Goal: Ask a question

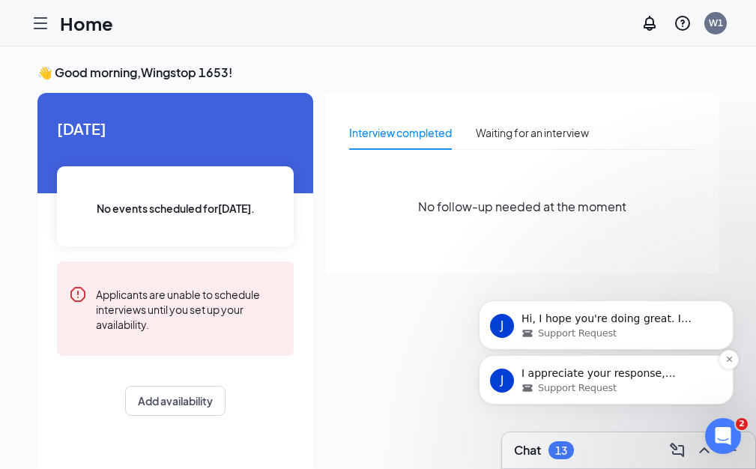
click at [698, 392] on div "Support Request" at bounding box center [618, 388] width 193 height 13
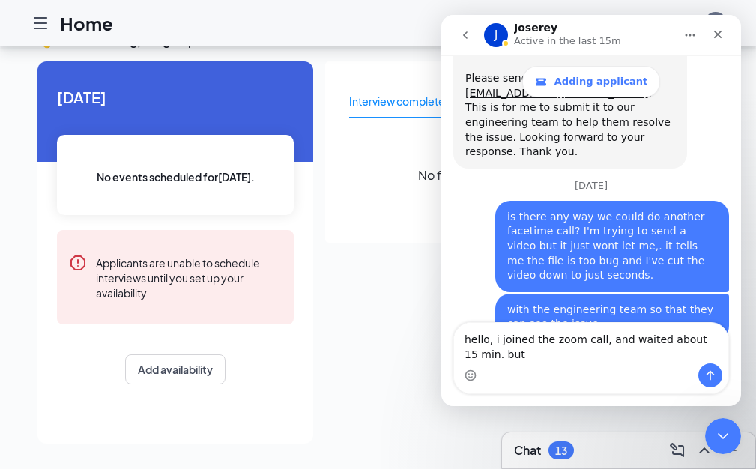
scroll to position [8840, 0]
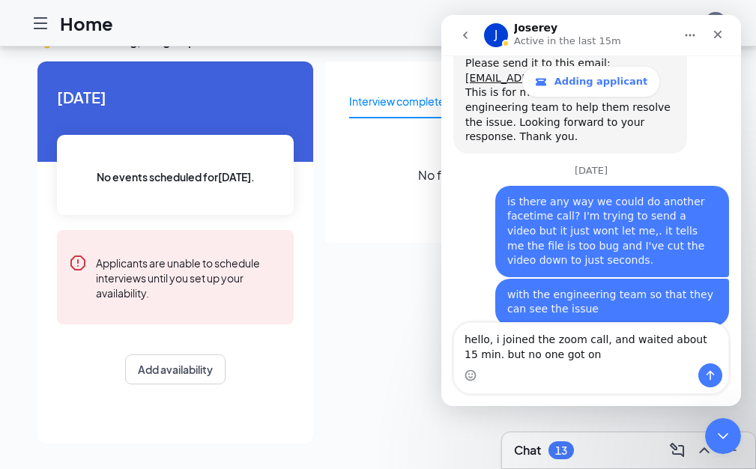
type textarea "hello, i joined the zoom call, and waited about 15 min. but no one got on."
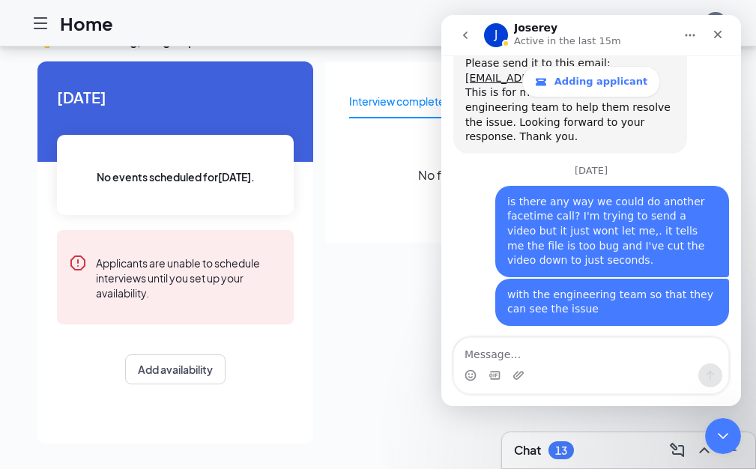
scroll to position [8860, 0]
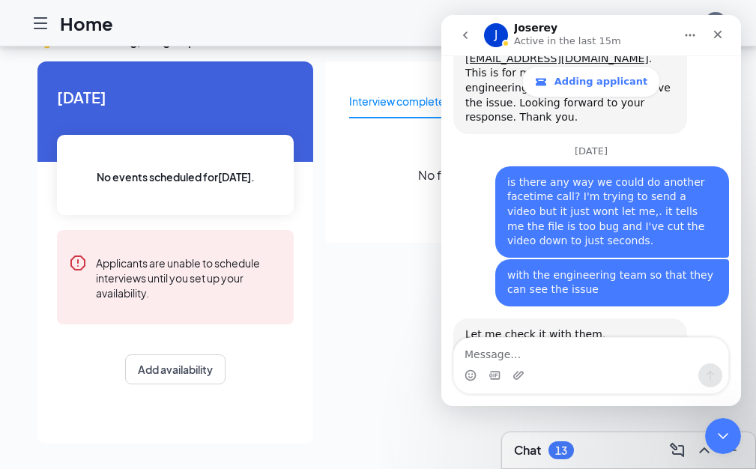
click at [313, 406] on div "[DATE] No events scheduled for [DATE] . Applicants are unable to schedule inter…" at bounding box center [175, 252] width 276 height 382
click at [733, 431] on div "Close Intercom Messenger" at bounding box center [721, 434] width 36 height 36
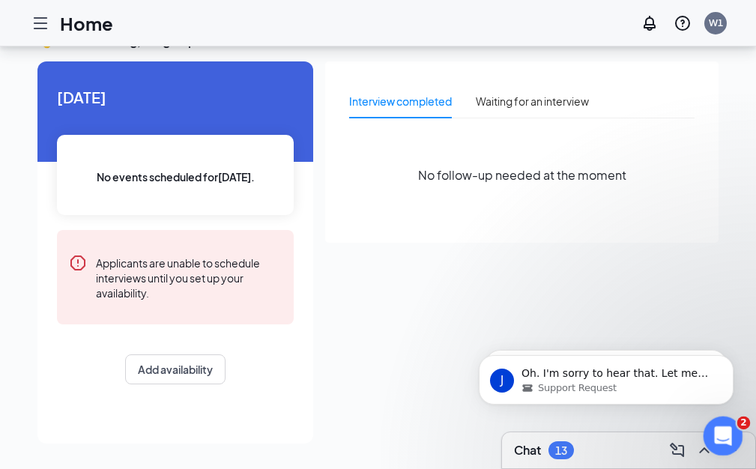
scroll to position [8919, 0]
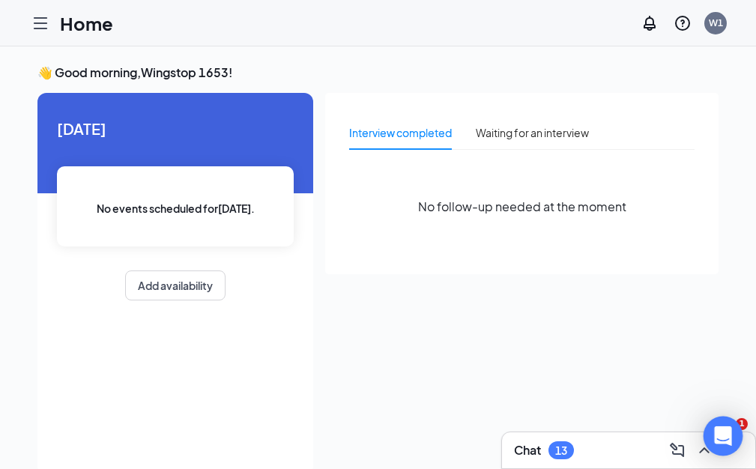
click at [734, 428] on div "Open Intercom Messenger" at bounding box center [723, 436] width 49 height 49
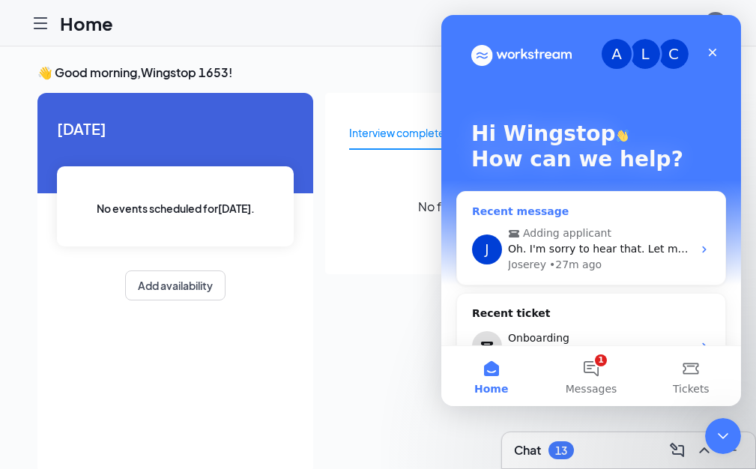
click at [624, 239] on span "Adding applicant" at bounding box center [592, 234] width 169 height 16
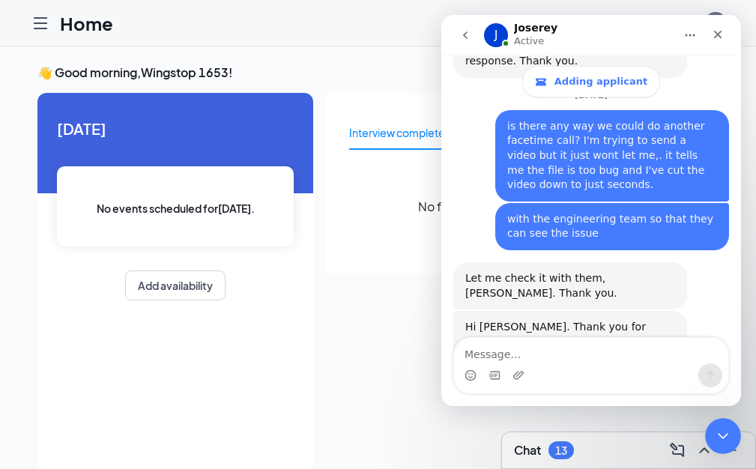
scroll to position [8919, 0]
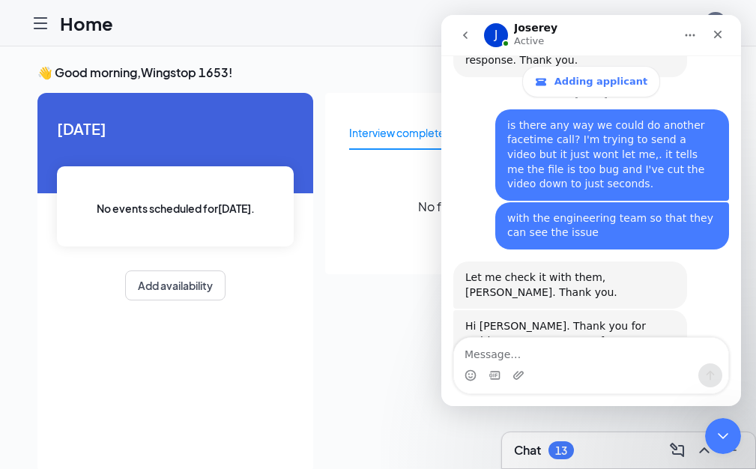
click at [468, 34] on icon "go back" at bounding box center [466, 35] width 12 height 12
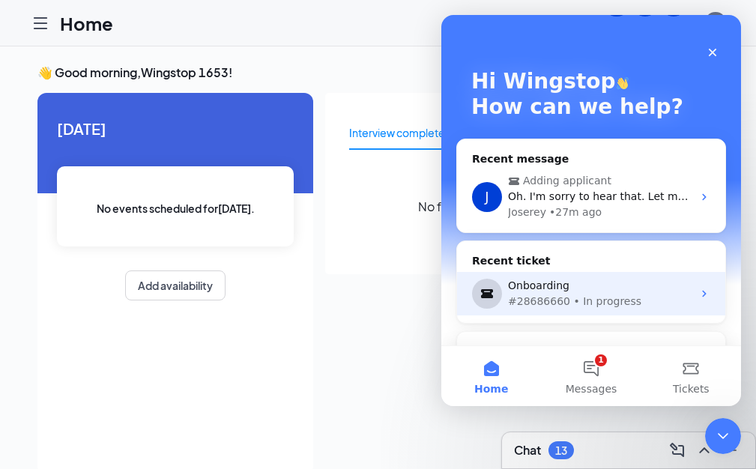
scroll to position [0, 0]
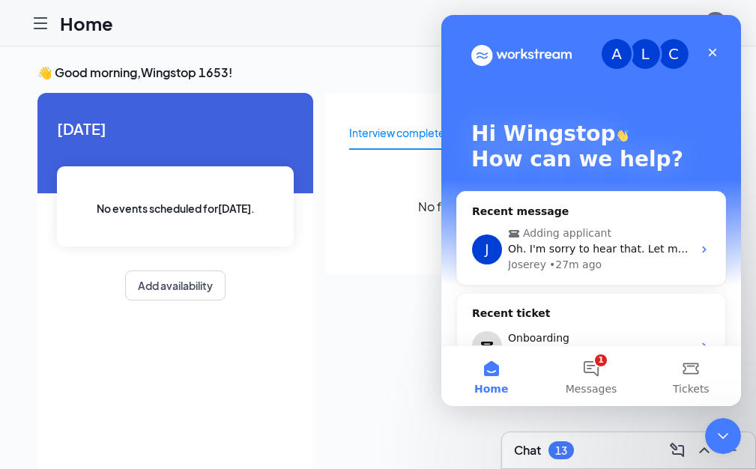
click at [609, 52] on div "A" at bounding box center [617, 54] width 30 height 30
click at [659, 53] on div "C" at bounding box center [674, 54] width 30 height 30
click at [666, 54] on div "C" at bounding box center [674, 54] width 30 height 30
click at [313, 349] on div "Today No events scheduled for today . Add availability" at bounding box center [175, 284] width 276 height 382
click at [723, 444] on div "Close Intercom Messenger" at bounding box center [721, 434] width 36 height 36
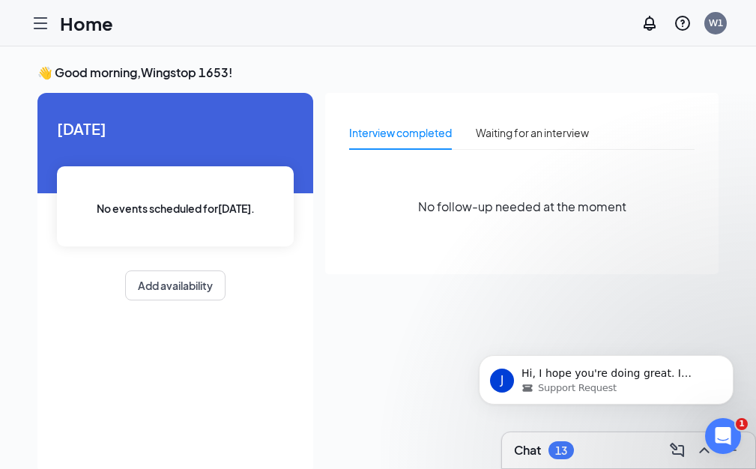
click at [629, 307] on div "J Hi, I hope you're doing great. I haven't received your response. If there’s n…" at bounding box center [607, 310] width 276 height 187
